Goal: Task Accomplishment & Management: Manage account settings

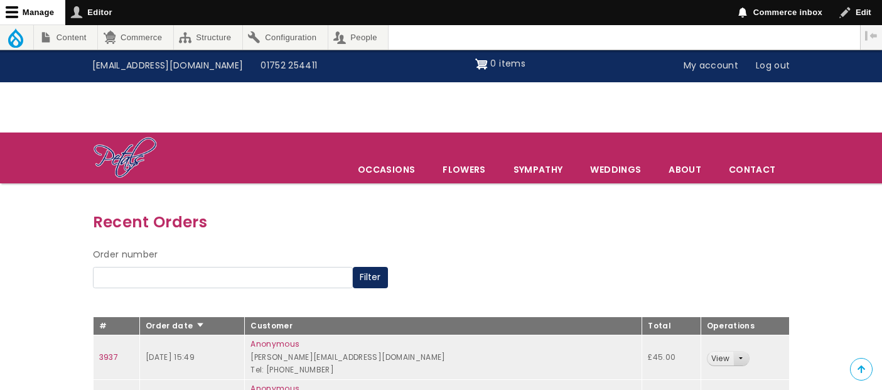
scroll to position [531, 0]
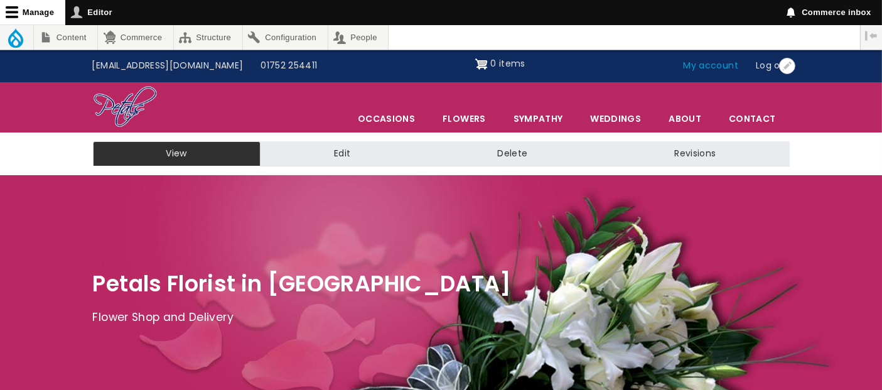
click at [707, 67] on link "My account" at bounding box center [711, 66] width 73 height 24
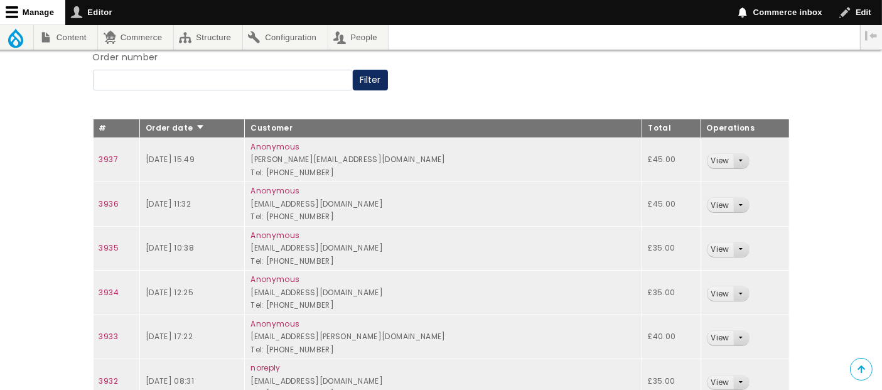
scroll to position [70, 0]
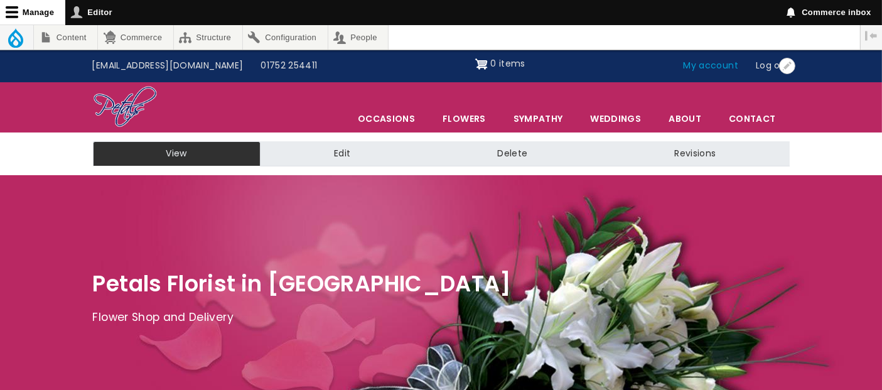
click at [727, 67] on link "My account" at bounding box center [711, 66] width 73 height 24
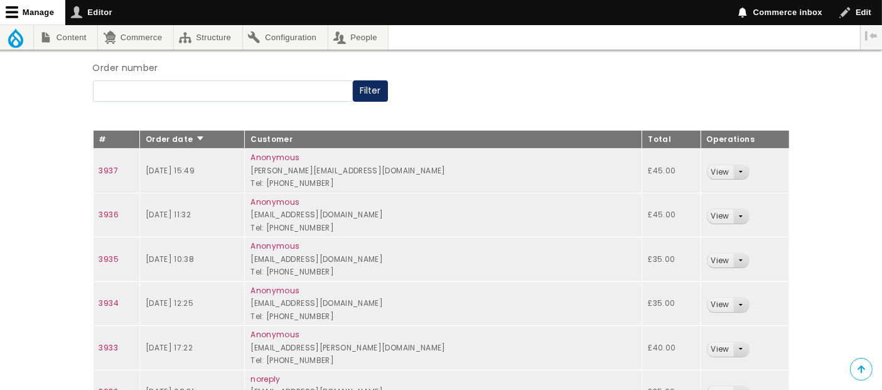
scroll to position [209, 0]
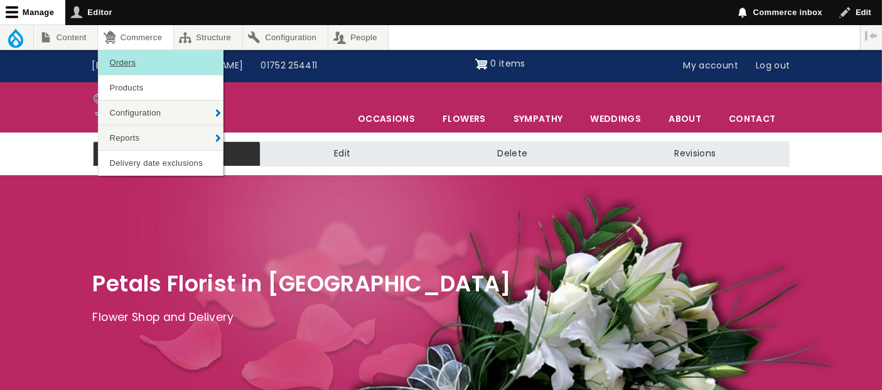
click at [136, 67] on link "Orders" at bounding box center [161, 62] width 124 height 24
